Goal: Transaction & Acquisition: Obtain resource

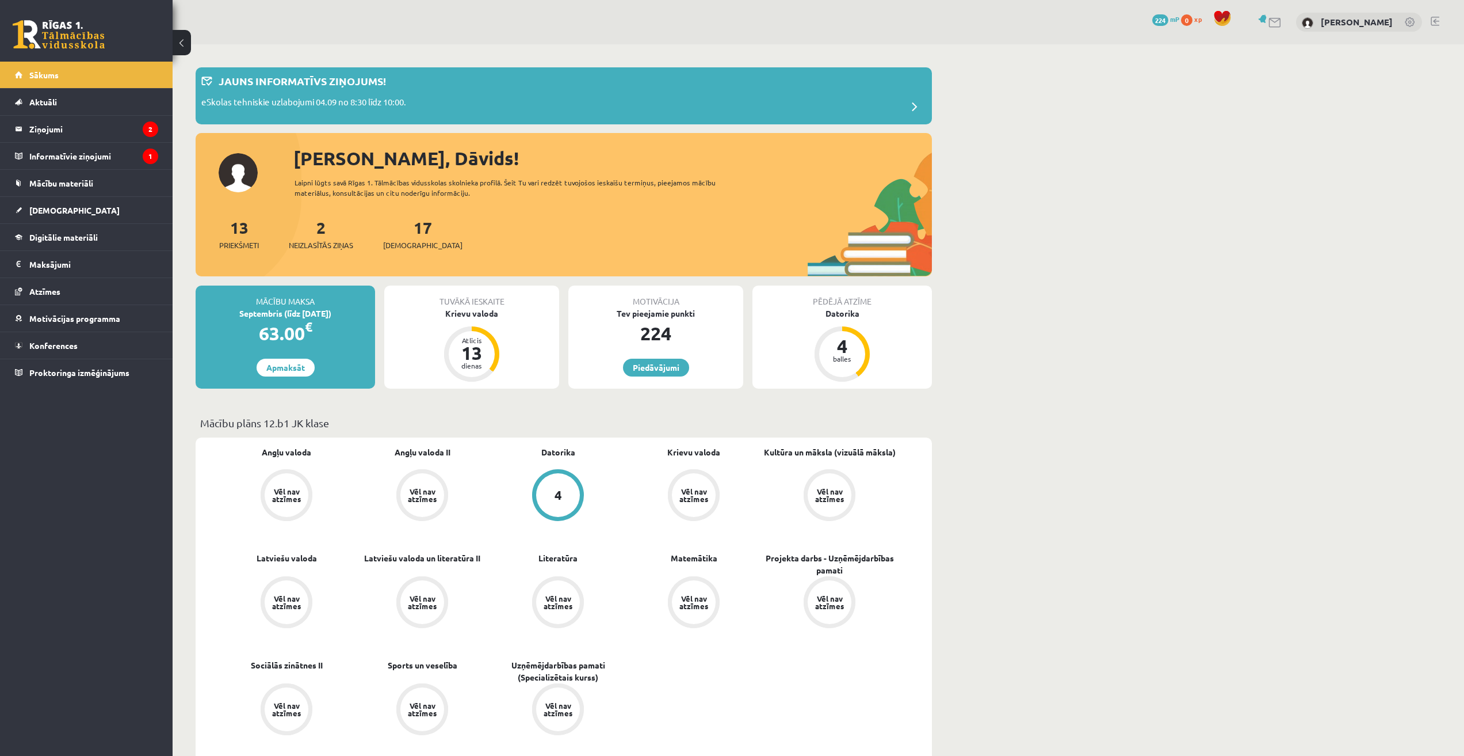
drag, startPoint x: 1127, startPoint y: 123, endPoint x: 1119, endPoint y: 124, distance: 7.6
click at [638, 378] on div "Motivācija Tev pieejamie punkti 224 [GEOGRAPHIC_DATA]" at bounding box center [656, 336] width 175 height 103
click at [648, 375] on link "Piedāvājumi" at bounding box center [656, 367] width 66 height 18
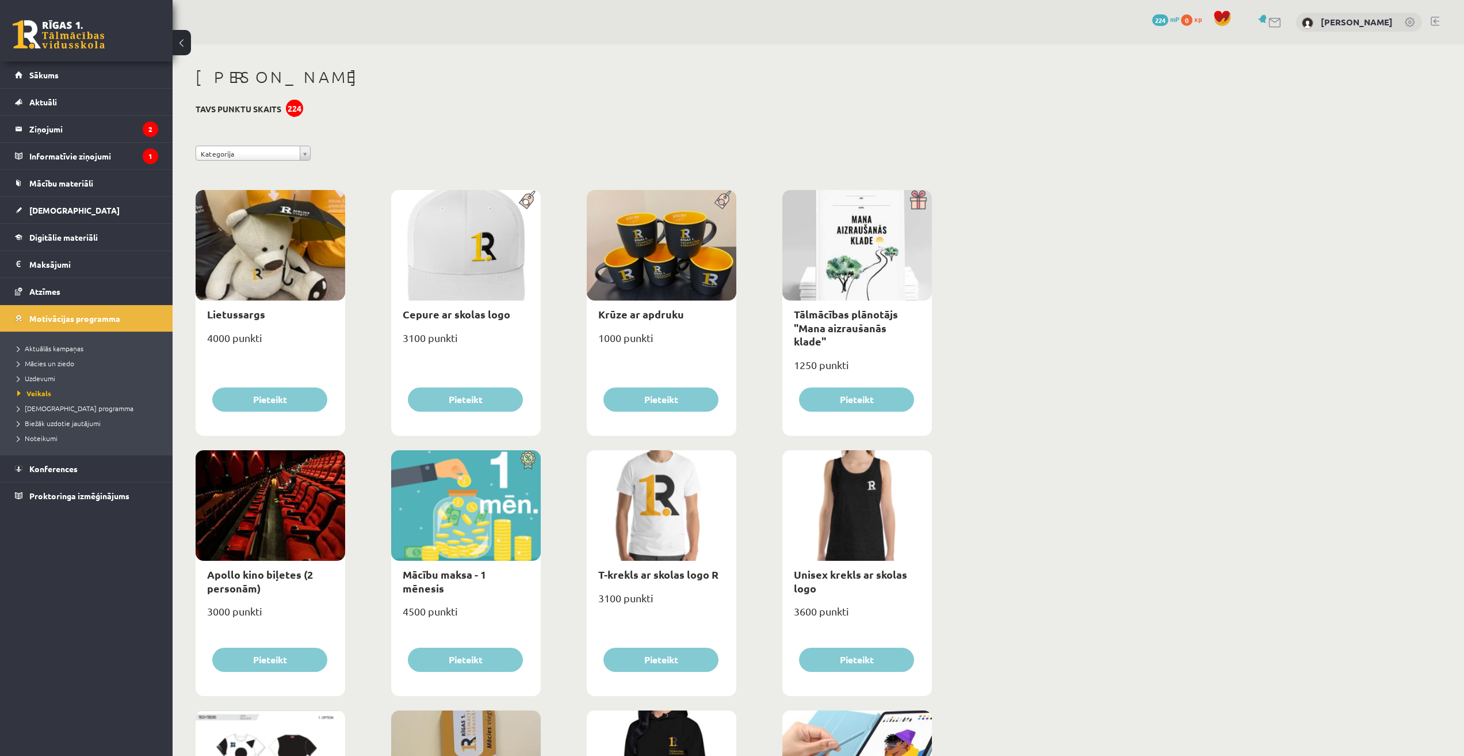
click at [186, 40] on button at bounding box center [182, 42] width 18 height 25
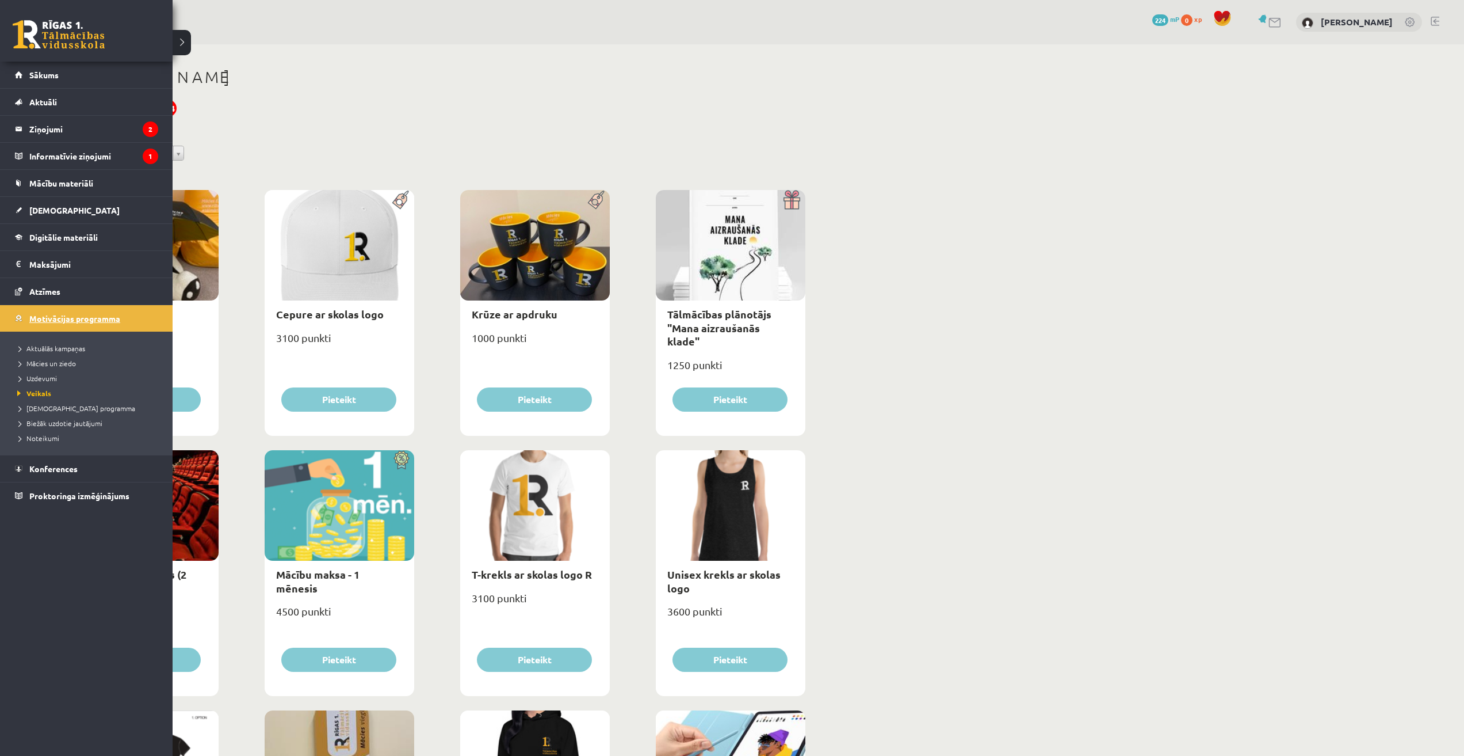
click at [27, 318] on link "Motivācijas programma" at bounding box center [86, 318] width 143 height 26
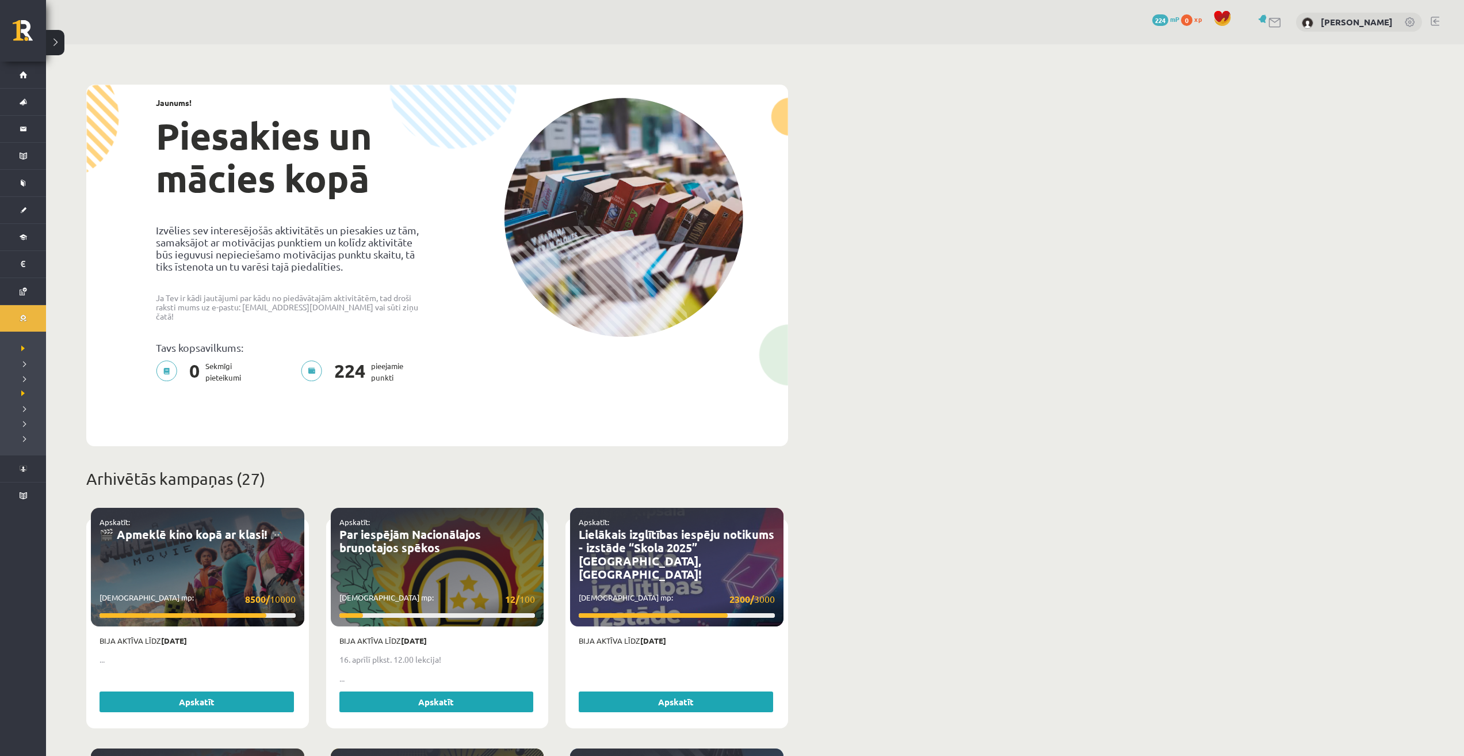
click at [334, 341] on p "Tavs kopsavilkums:" at bounding box center [292, 347] width 273 height 12
drag, startPoint x: 345, startPoint y: 365, endPoint x: 339, endPoint y: 364, distance: 6.4
click at [345, 365] on span "224" at bounding box center [350, 371] width 43 height 23
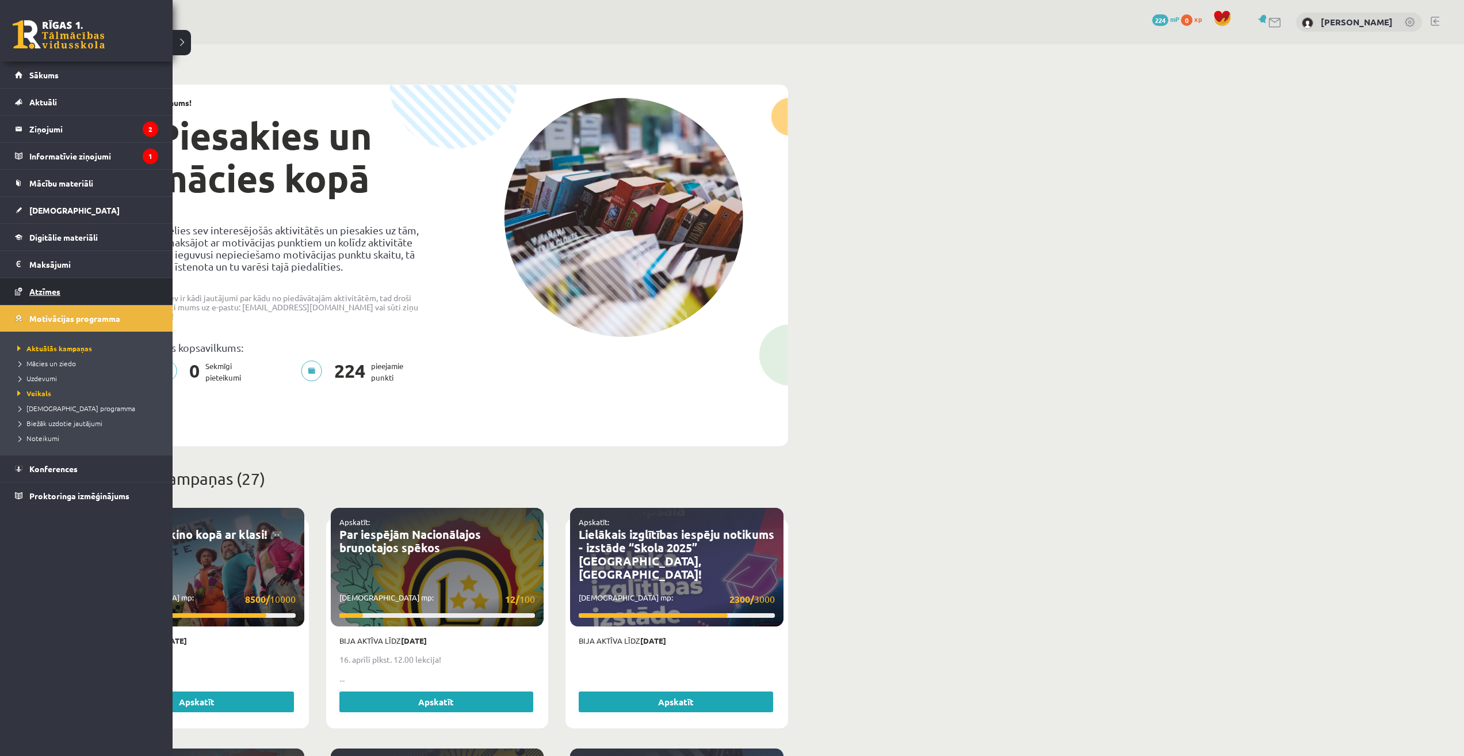
click at [42, 299] on link "Atzīmes" at bounding box center [86, 291] width 143 height 26
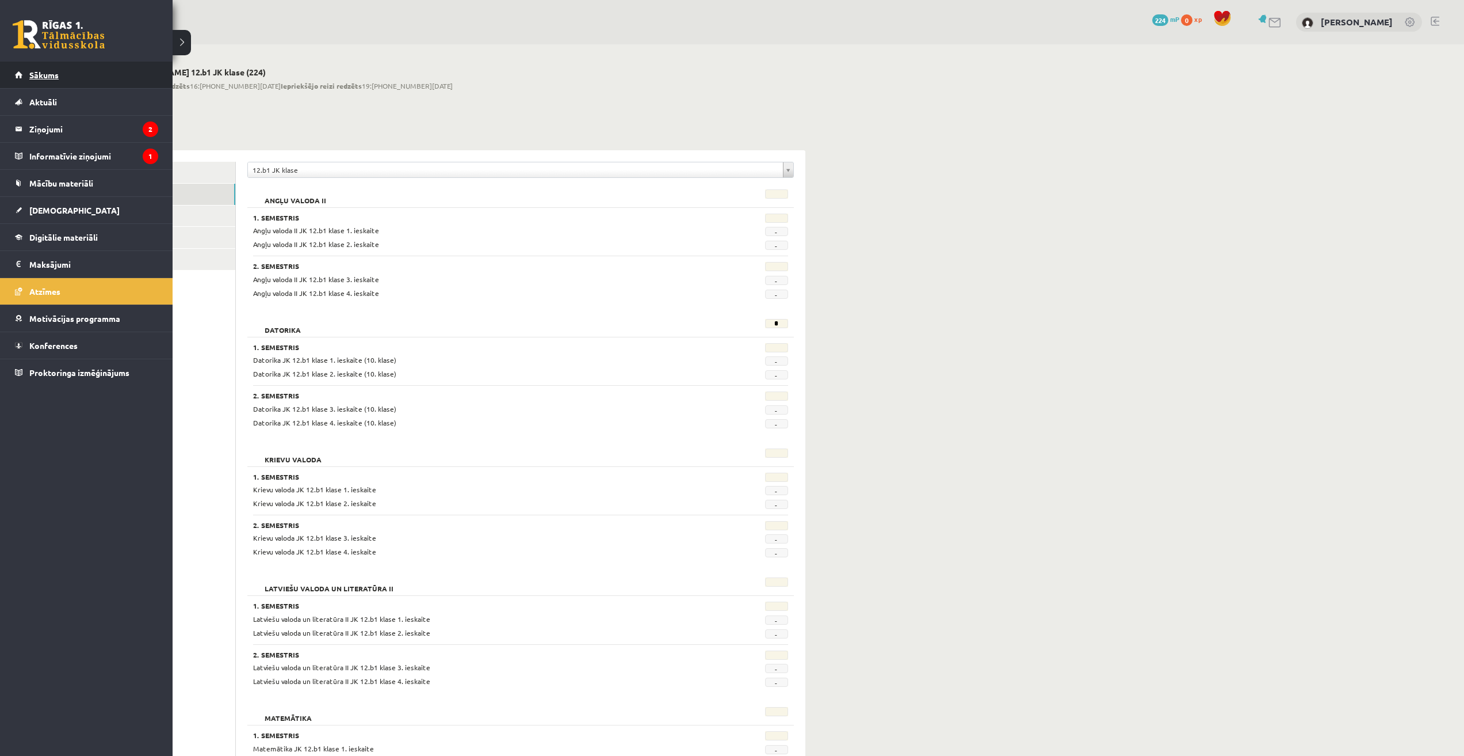
click at [48, 73] on span "Sākums" at bounding box center [43, 75] width 29 height 10
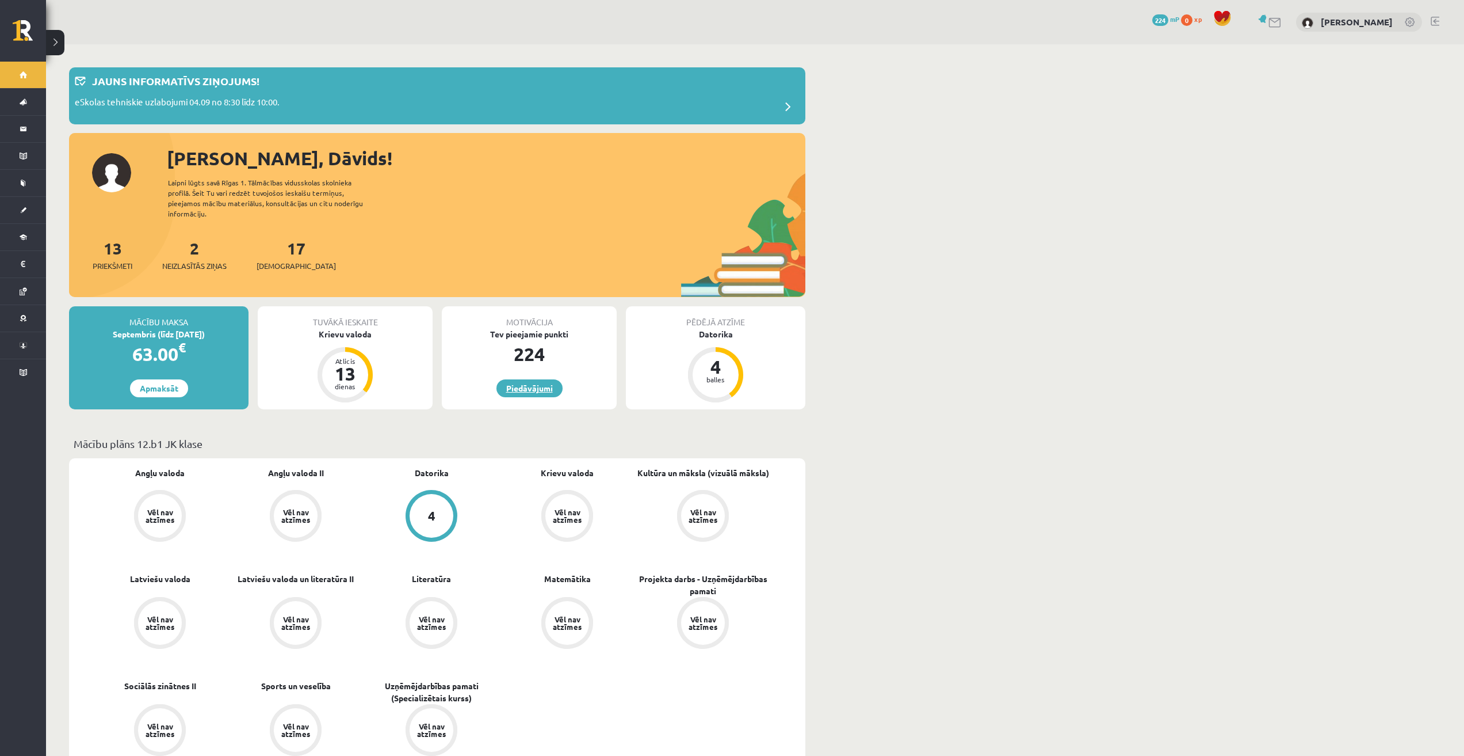
click at [551, 381] on link "Piedāvājumi" at bounding box center [530, 388] width 66 height 18
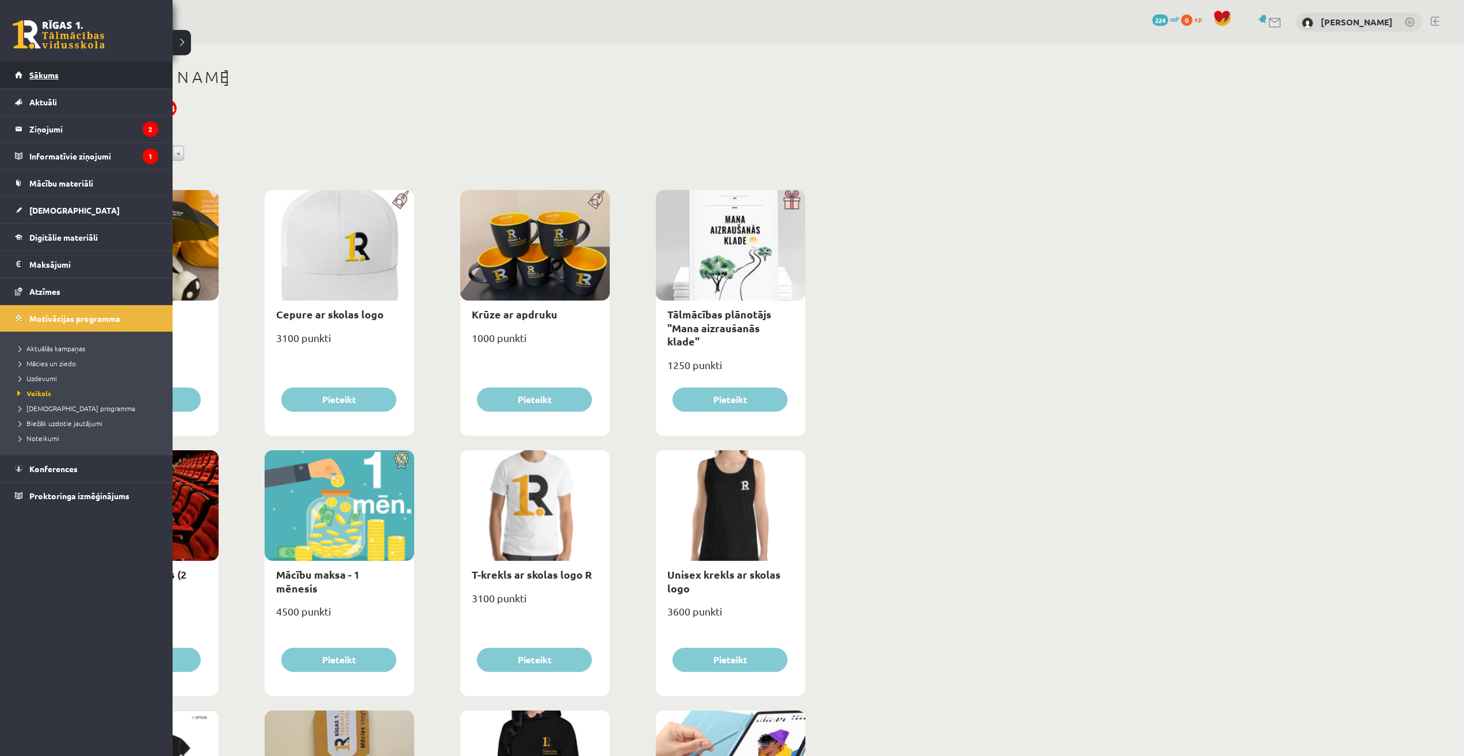
click at [47, 76] on span "Sākums" at bounding box center [43, 75] width 29 height 10
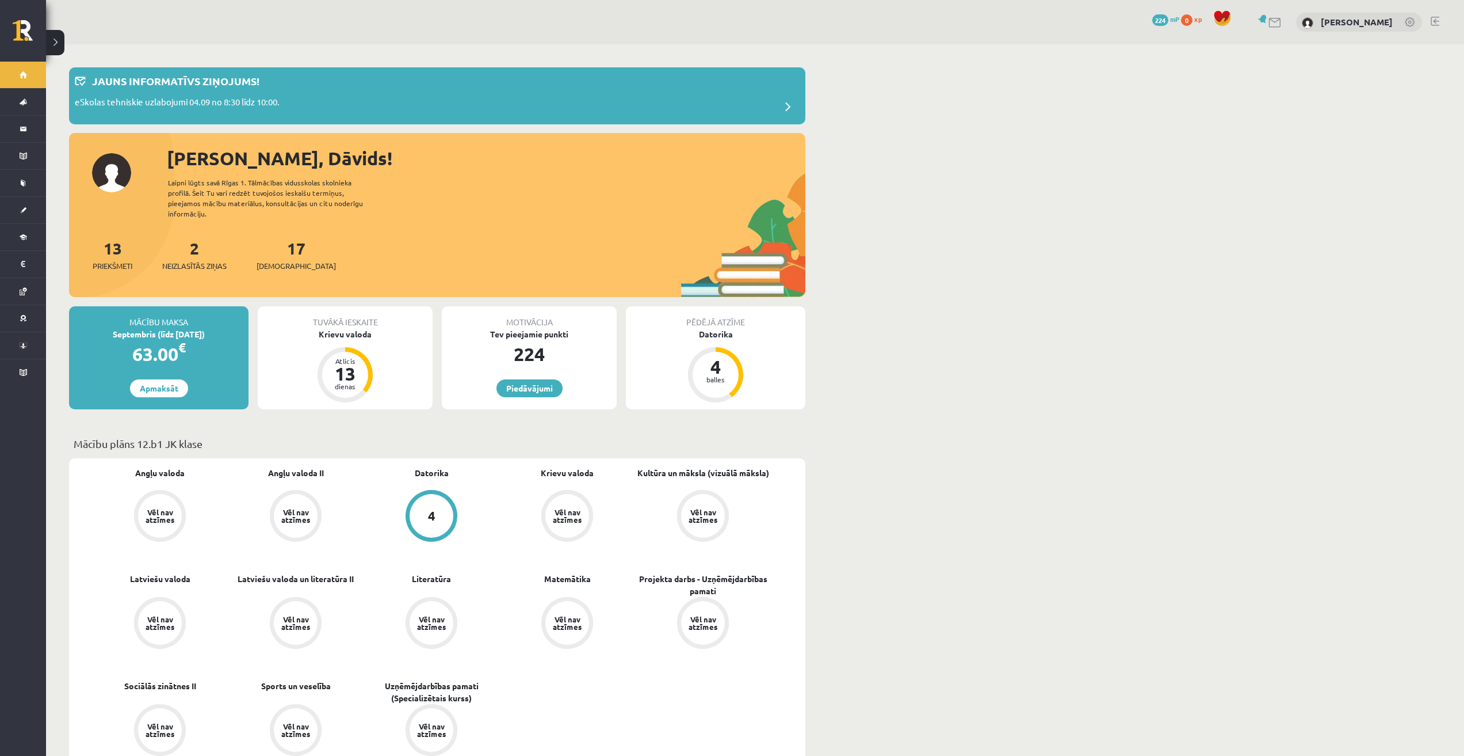
click at [512, 368] on div "Motivācija Tev pieejamie punkti 224 Piedāvājumi" at bounding box center [529, 357] width 175 height 103
click at [511, 379] on link "Piedāvājumi" at bounding box center [530, 388] width 66 height 18
